Goal: Information Seeking & Learning: Learn about a topic

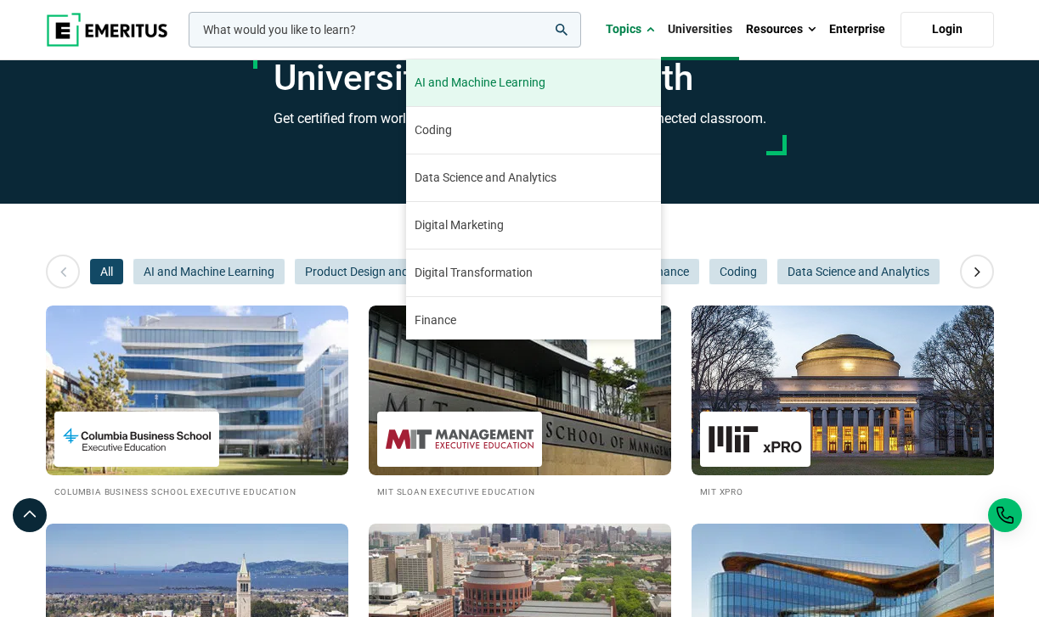
click at [488, 90] on span "AI and Machine Learning" at bounding box center [479, 83] width 131 height 18
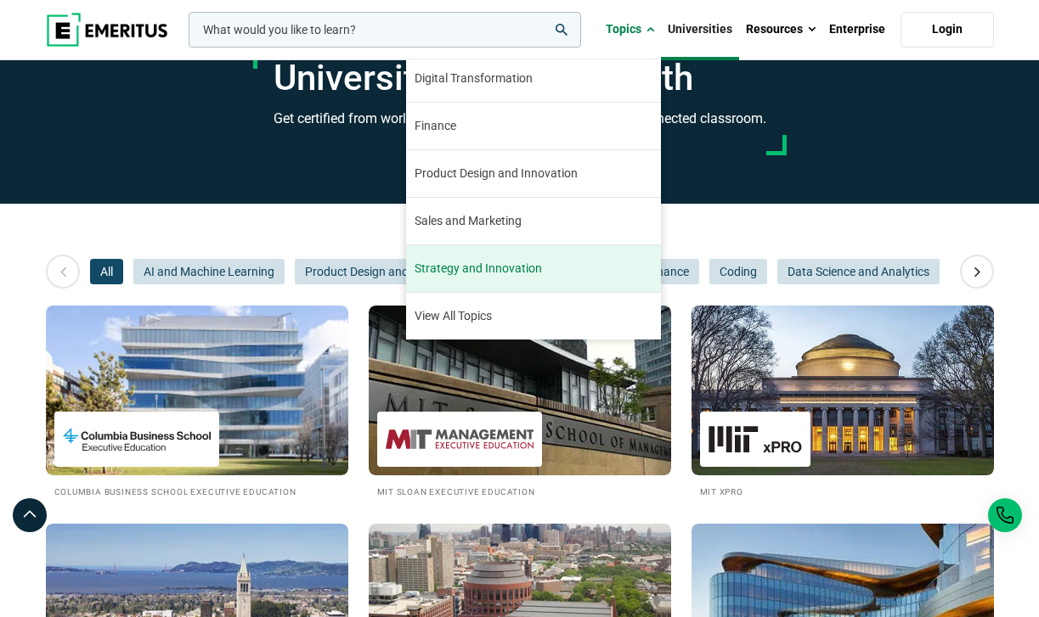
scroll to position [195, 0]
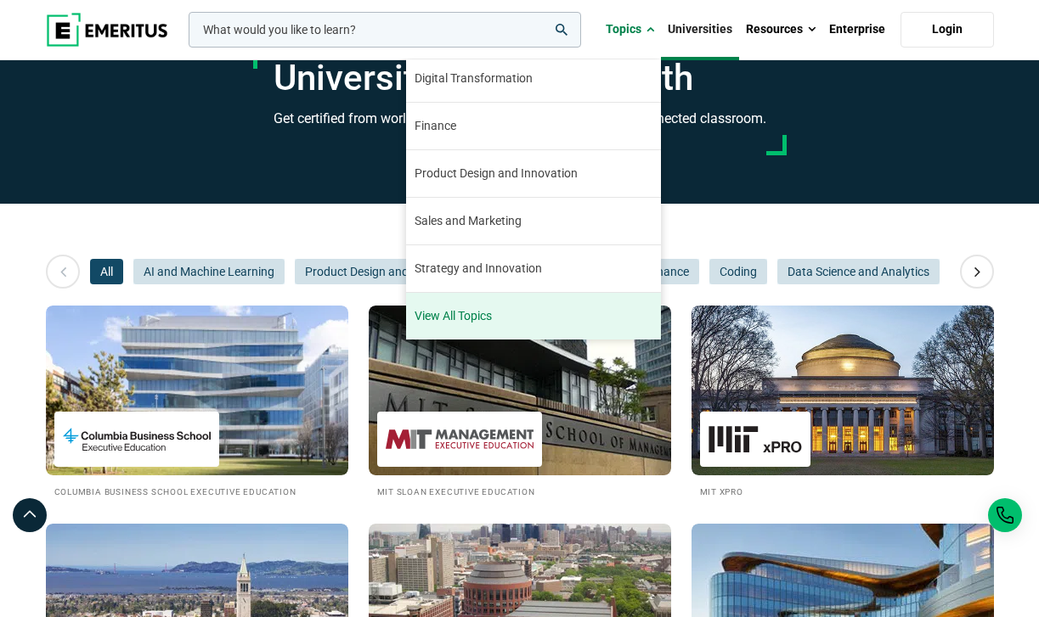
click at [485, 318] on link "View All Topics" at bounding box center [533, 316] width 255 height 47
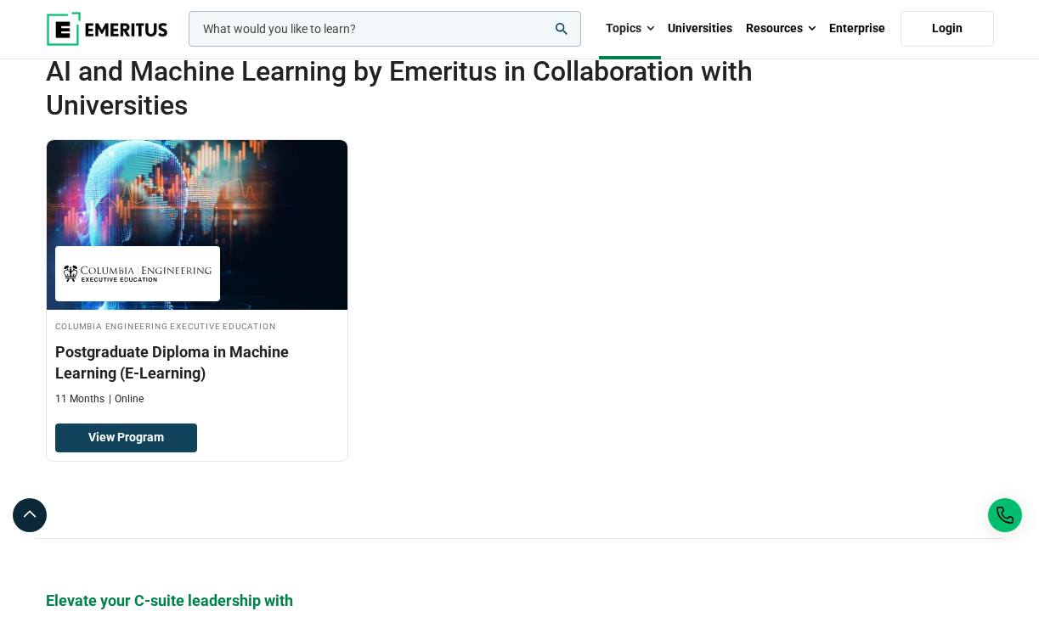
scroll to position [270, 0]
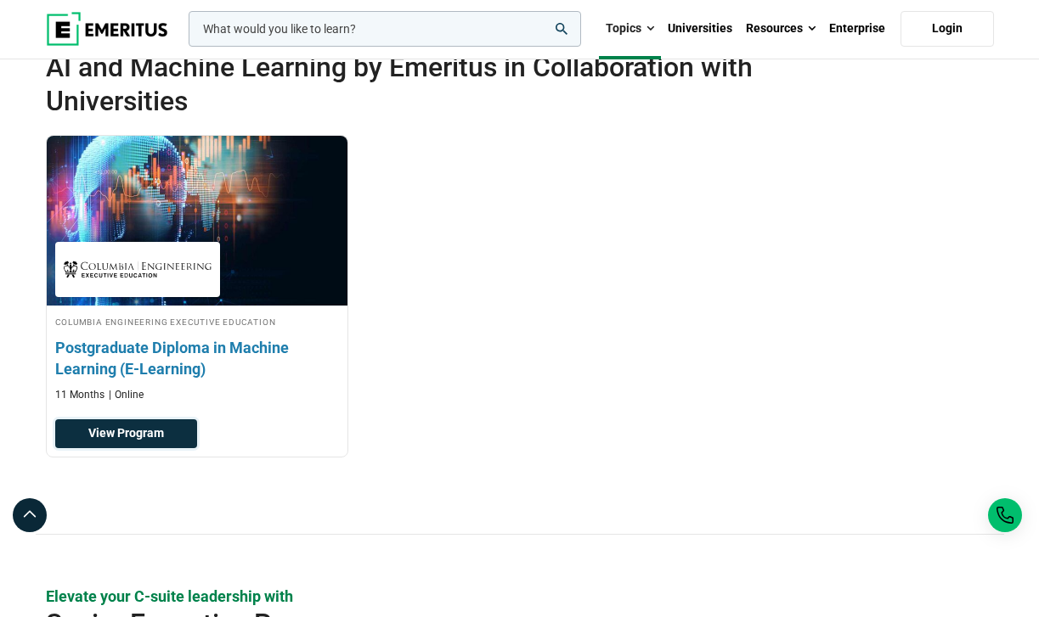
click at [168, 448] on link "View Program" at bounding box center [126, 434] width 142 height 29
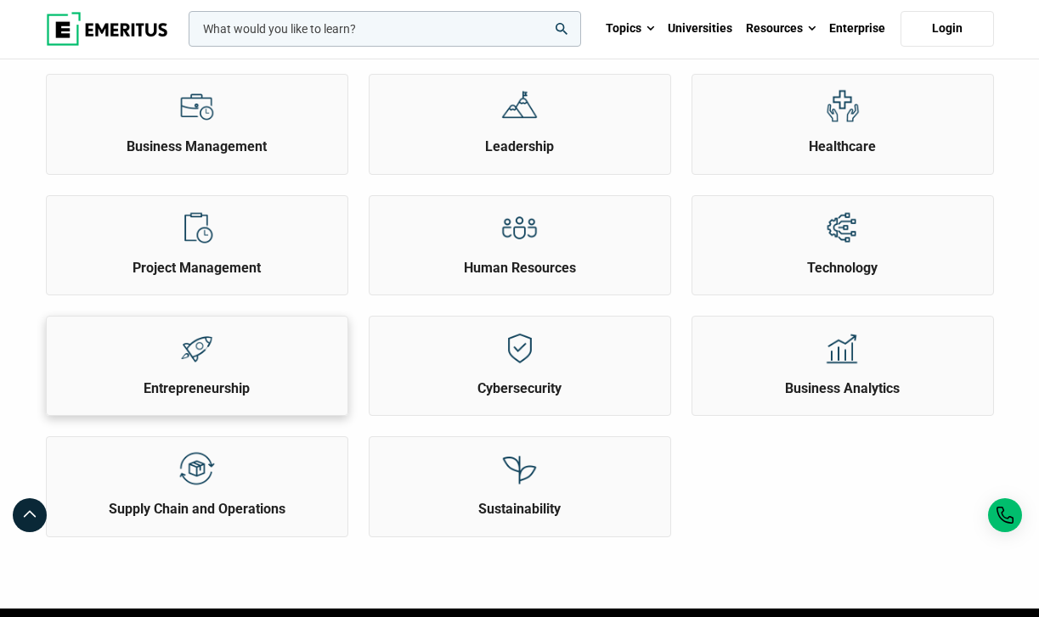
scroll to position [545, 0]
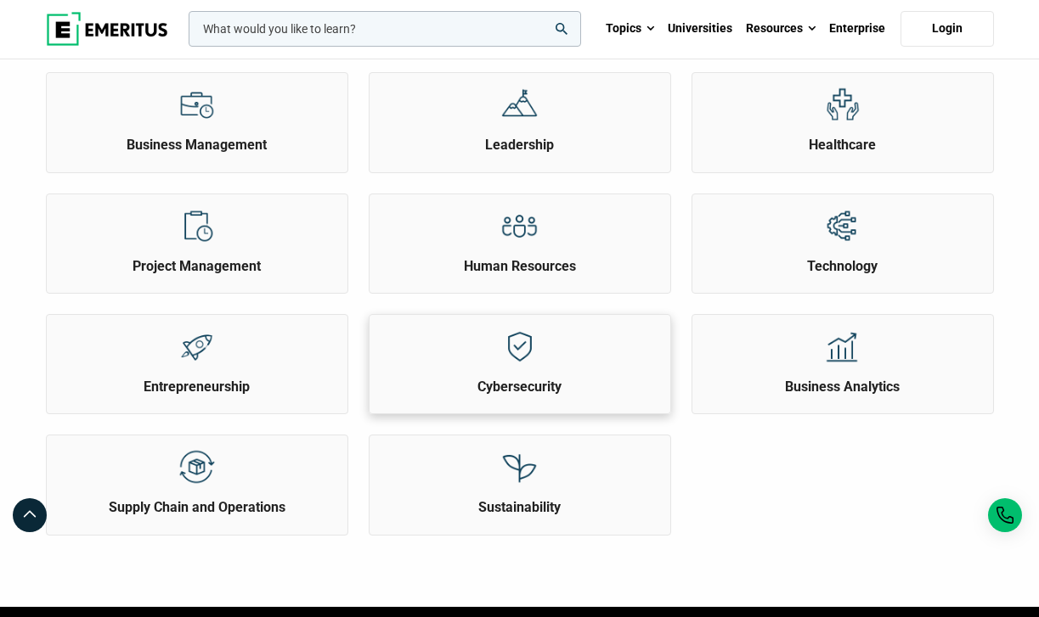
click at [538, 378] on div at bounding box center [520, 346] width 64 height 63
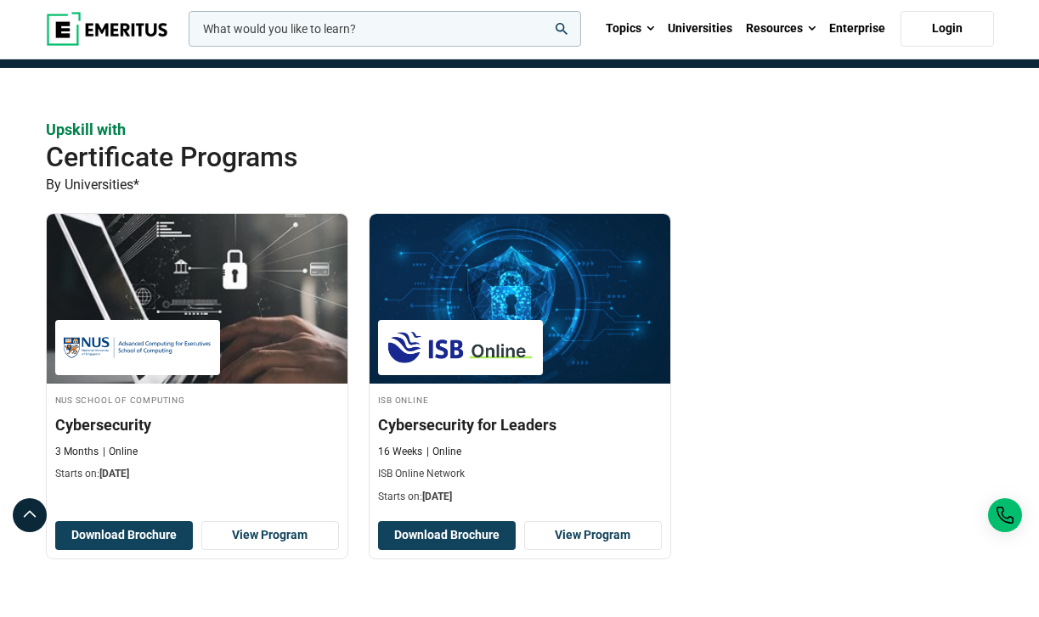
scroll to position [317, 0]
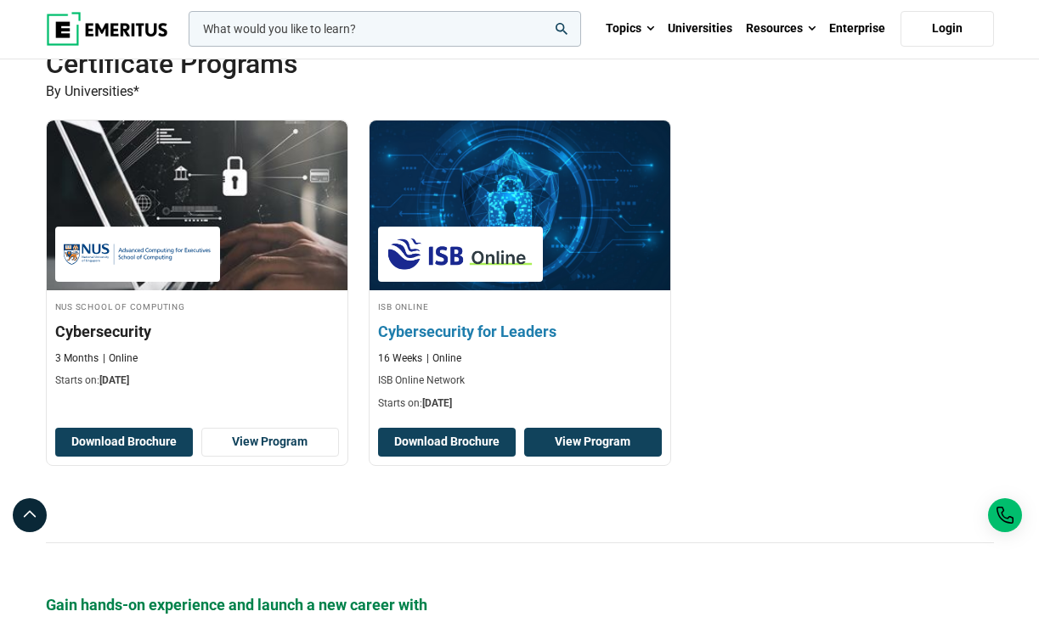
click at [591, 457] on link "View Program" at bounding box center [593, 442] width 138 height 29
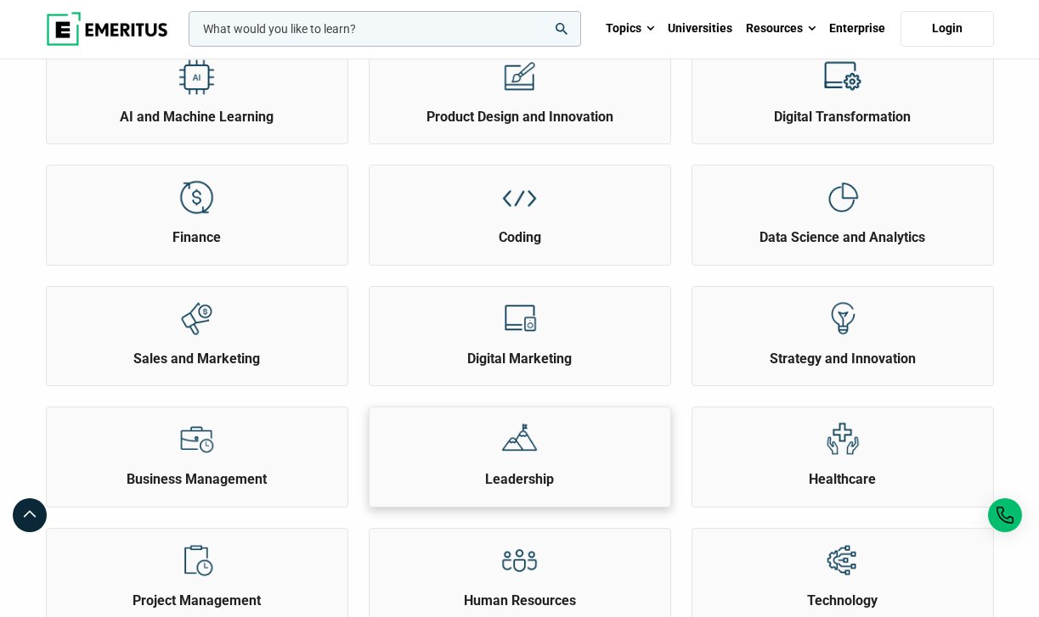
scroll to position [206, 0]
